Goal: Find specific page/section: Find specific page/section

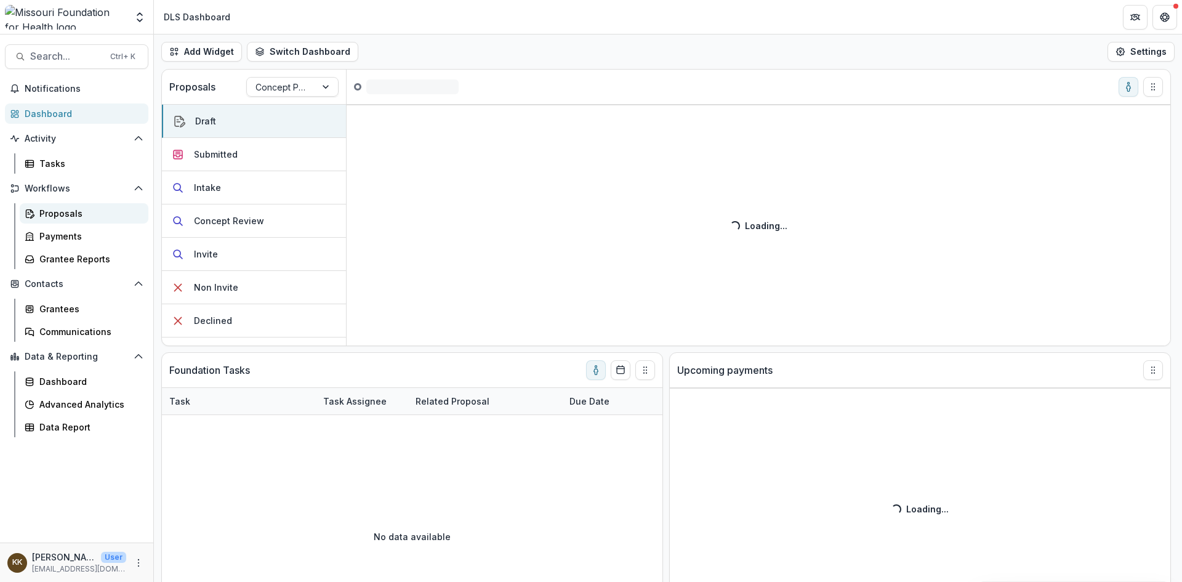
click at [61, 214] on div "Proposals" at bounding box center [88, 213] width 99 height 13
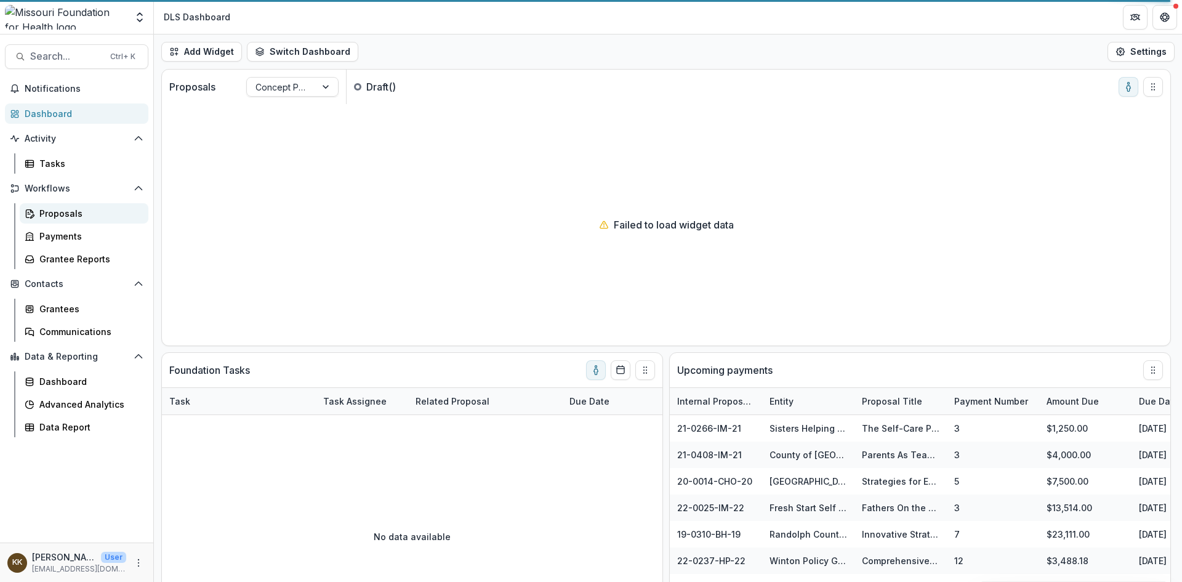
click at [61, 219] on div "Proposals" at bounding box center [88, 213] width 99 height 13
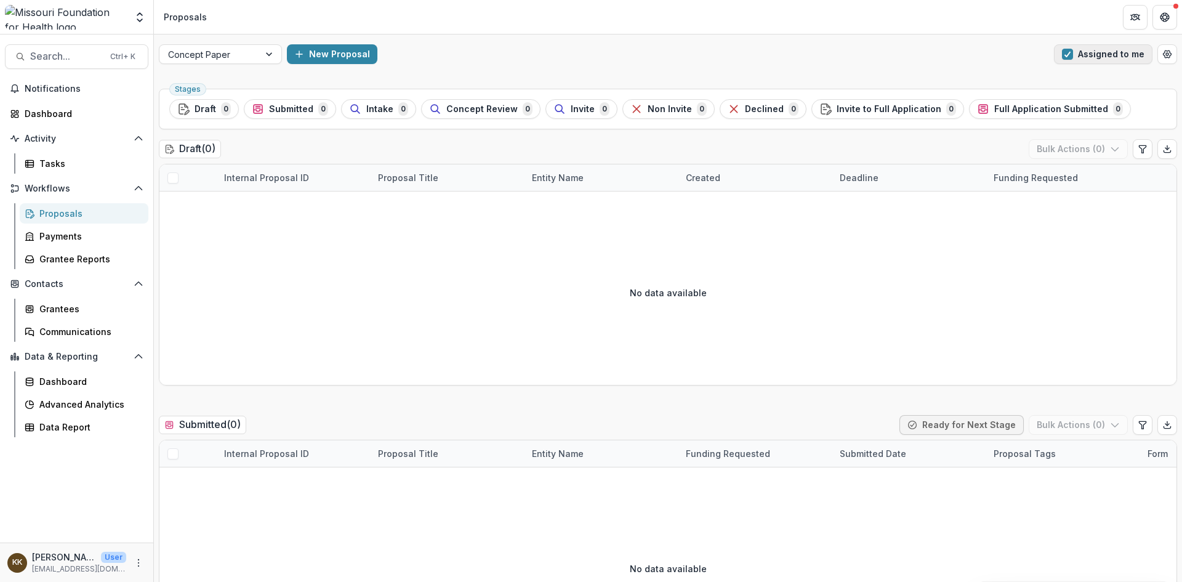
click at [1067, 55] on span "button" at bounding box center [1067, 54] width 11 height 11
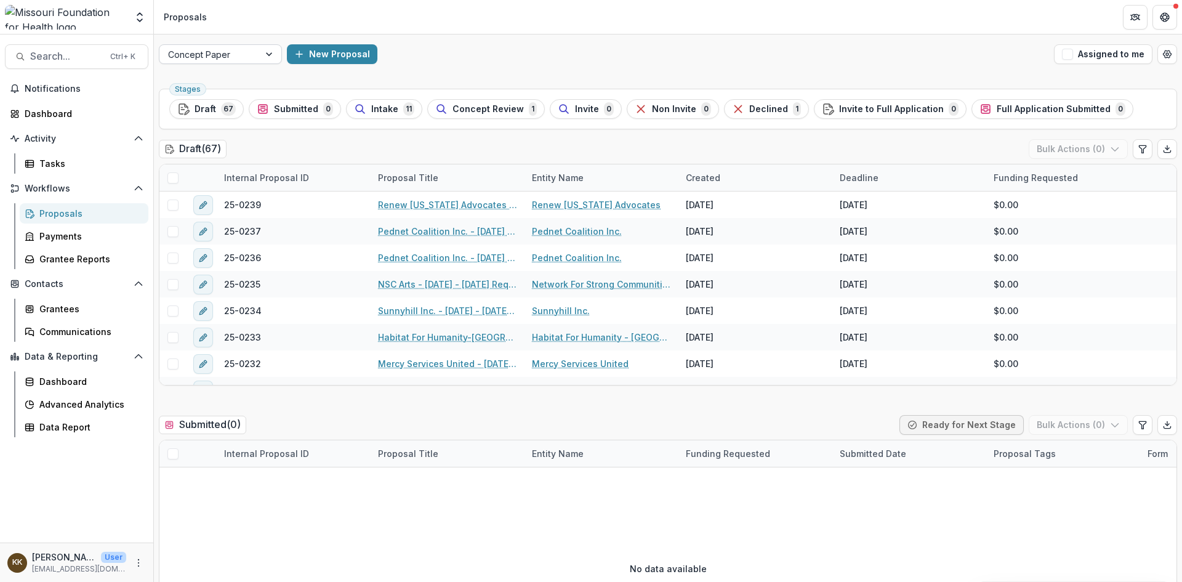
click at [270, 55] on div at bounding box center [270, 54] width 22 height 18
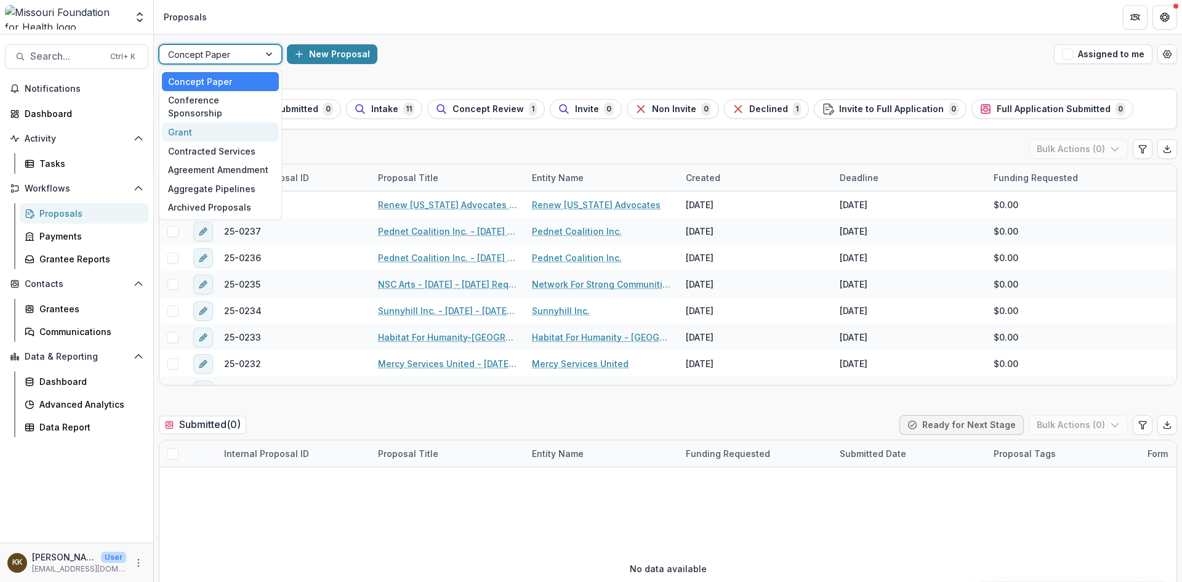
click at [225, 123] on div "Grant" at bounding box center [220, 132] width 117 height 19
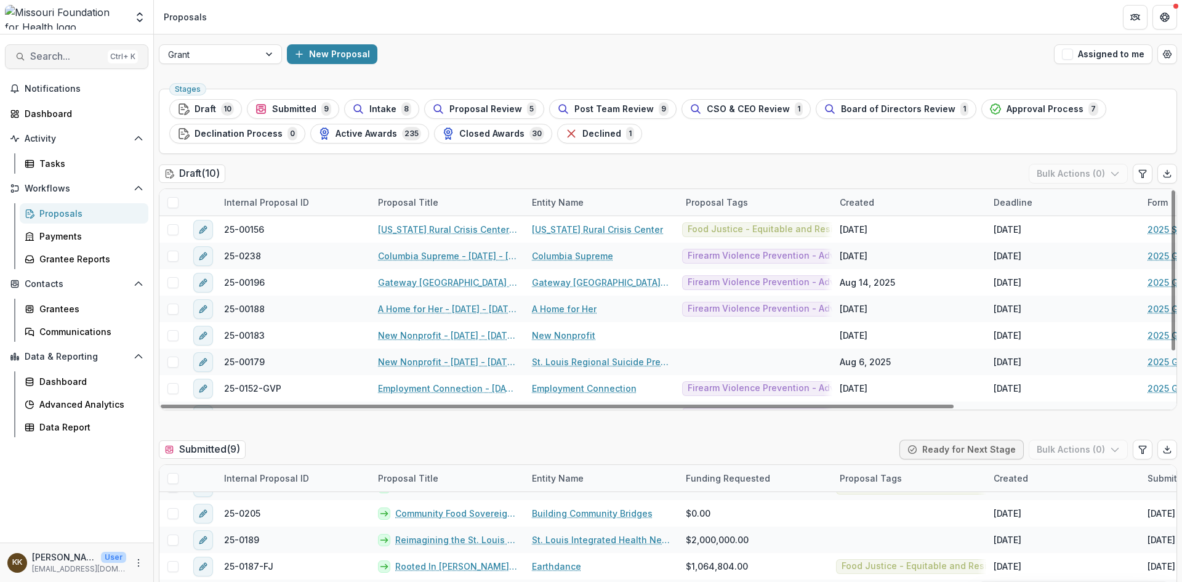
click at [73, 58] on span "Search..." at bounding box center [66, 56] width 73 height 12
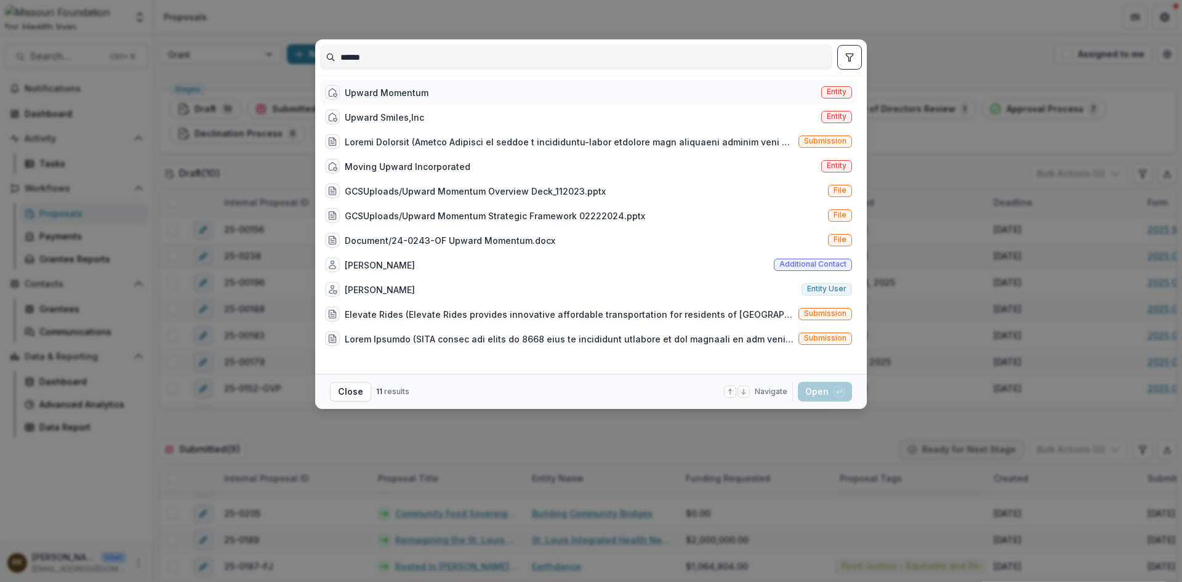
type input "******"
click at [396, 92] on div "Upward Momentum" at bounding box center [387, 92] width 84 height 13
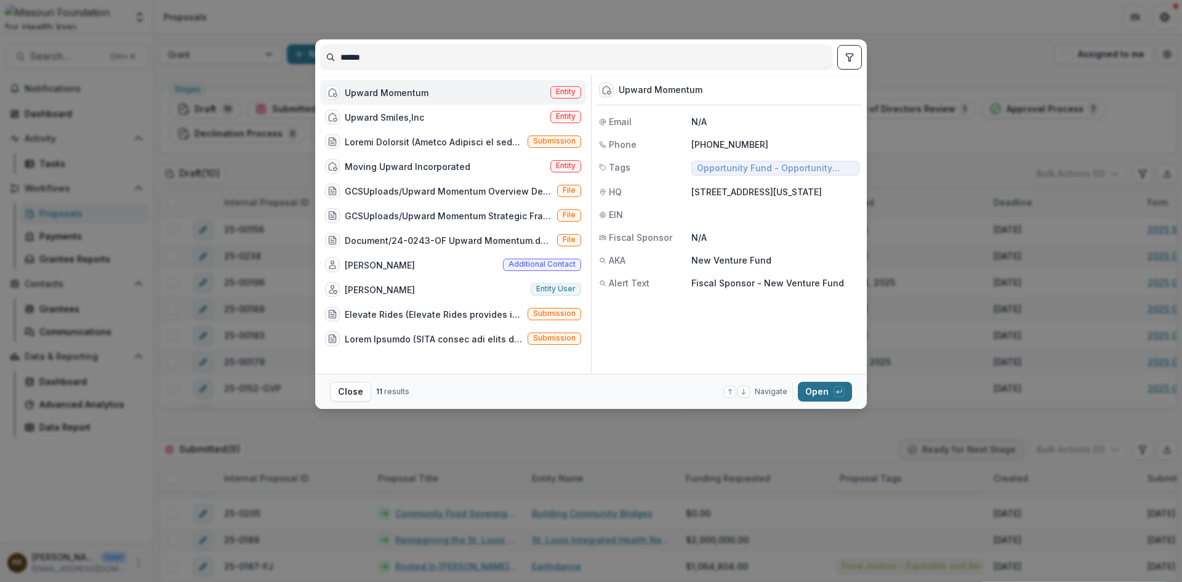
click at [812, 390] on button "Open with enter key" at bounding box center [825, 392] width 54 height 20
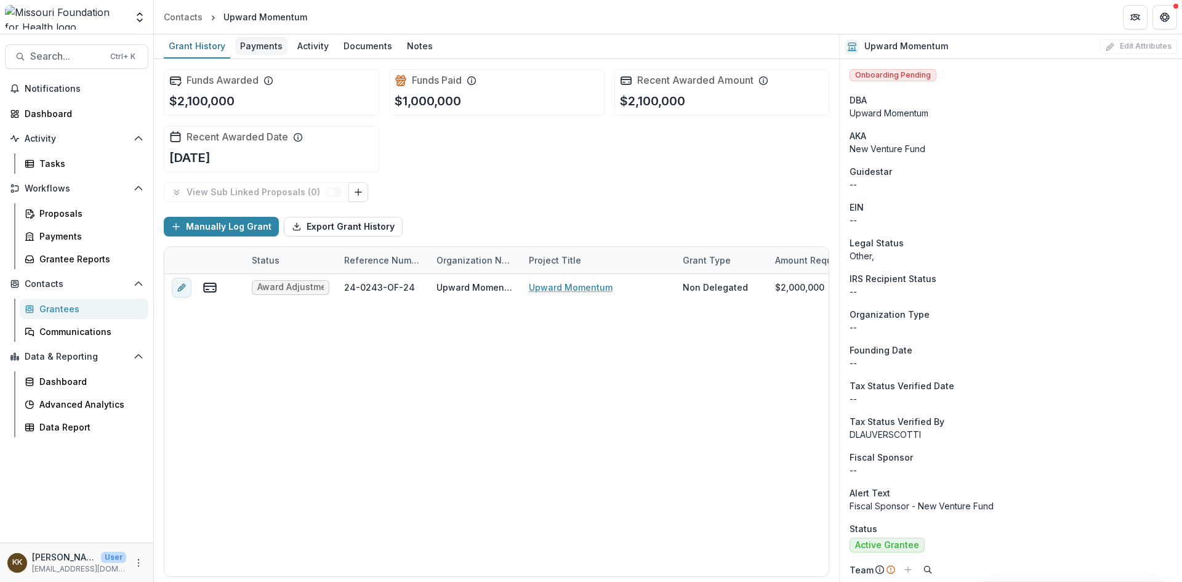
click at [261, 48] on div "Payments" at bounding box center [261, 46] width 52 height 18
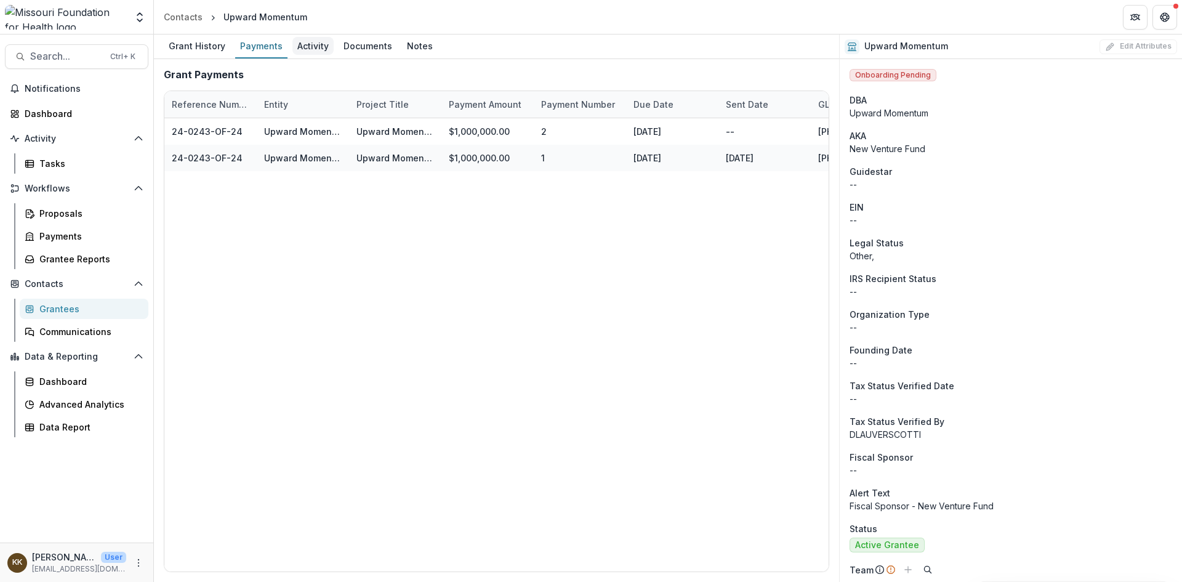
click at [306, 46] on div "Activity" at bounding box center [312, 46] width 41 height 18
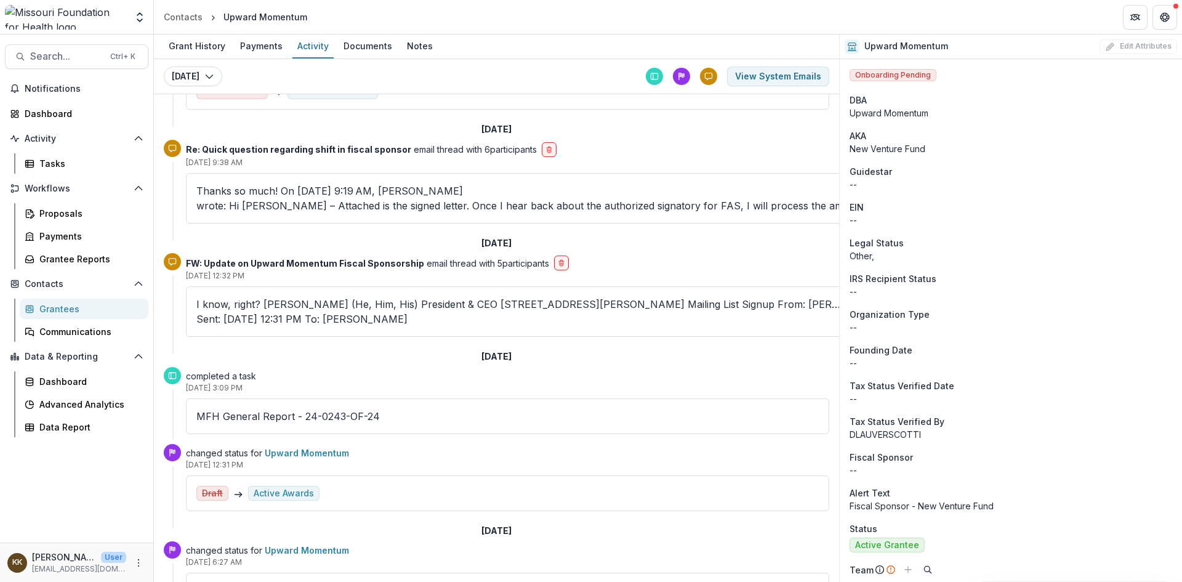
scroll to position [126, 0]
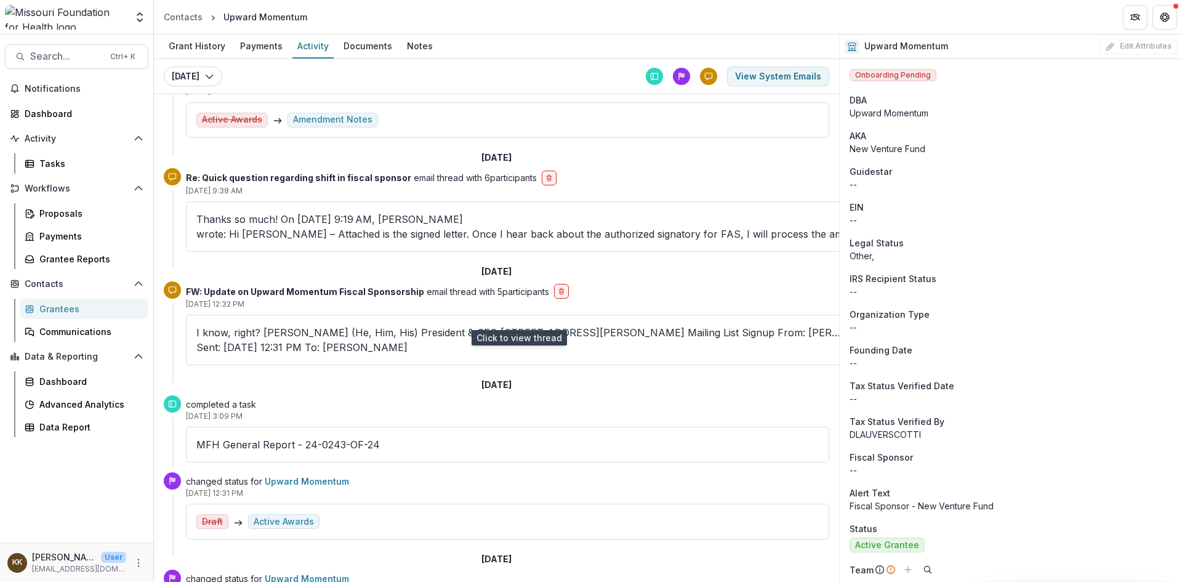
click at [324, 325] on p "I know, right? [PERSON_NAME] (He, Him, His) President & CEO [STREET_ADDRESS][PE…" at bounding box center [518, 340] width 645 height 30
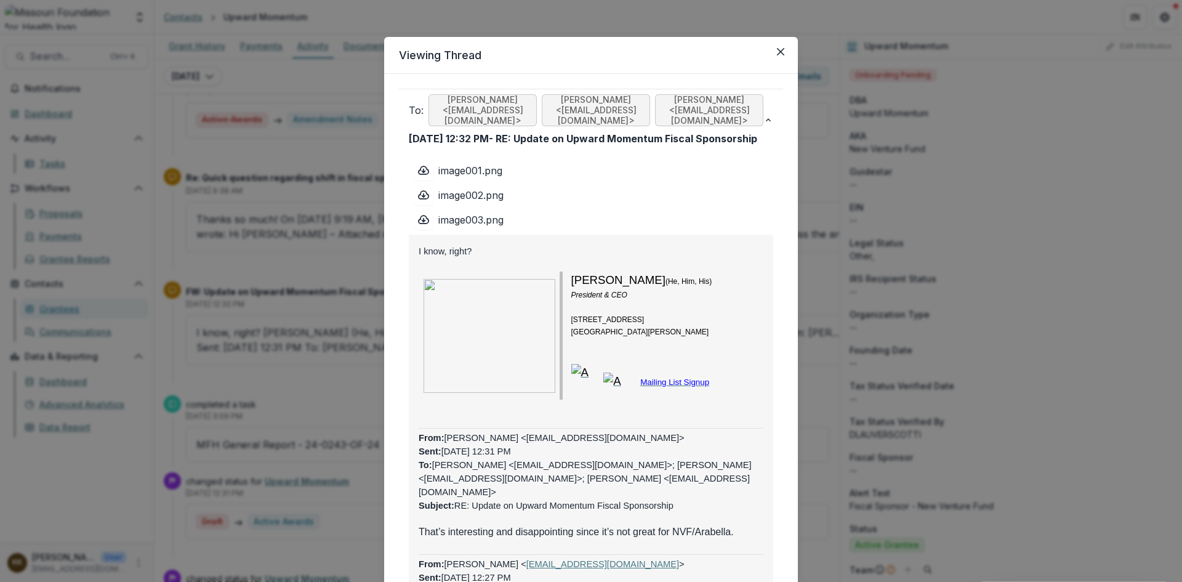
scroll to position [0, 0]
click at [777, 53] on icon "Close" at bounding box center [780, 53] width 7 height 7
